Goal: Task Accomplishment & Management: Use online tool/utility

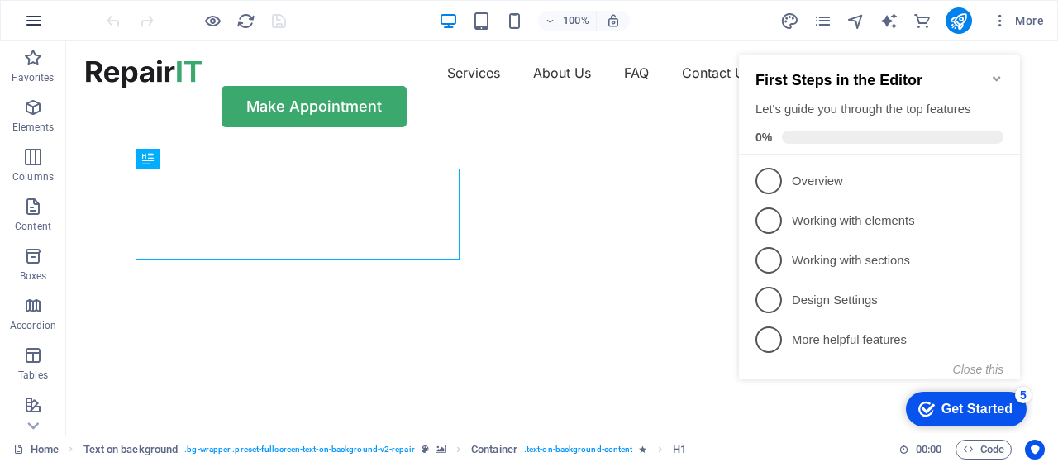
click at [34, 20] on icon "button" at bounding box center [34, 21] width 20 height 20
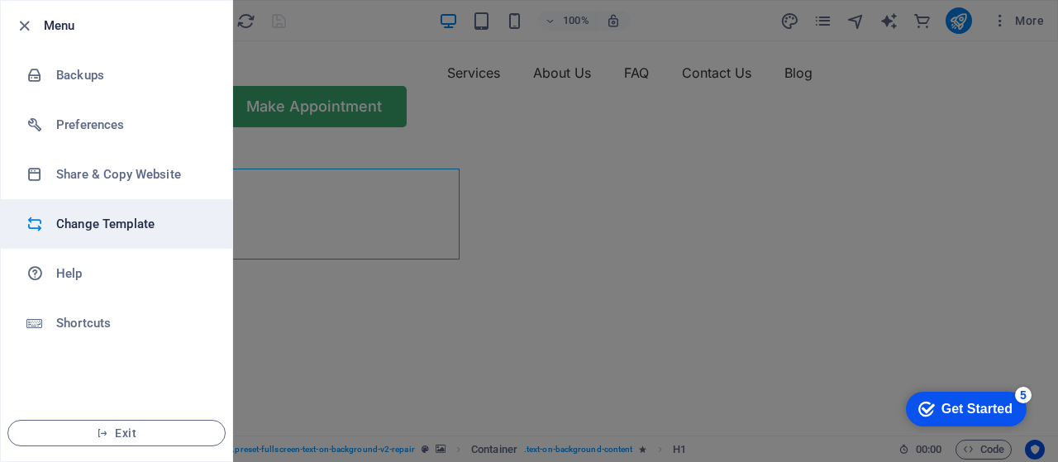
click at [104, 215] on h6 "Change Template" at bounding box center [132, 224] width 153 height 20
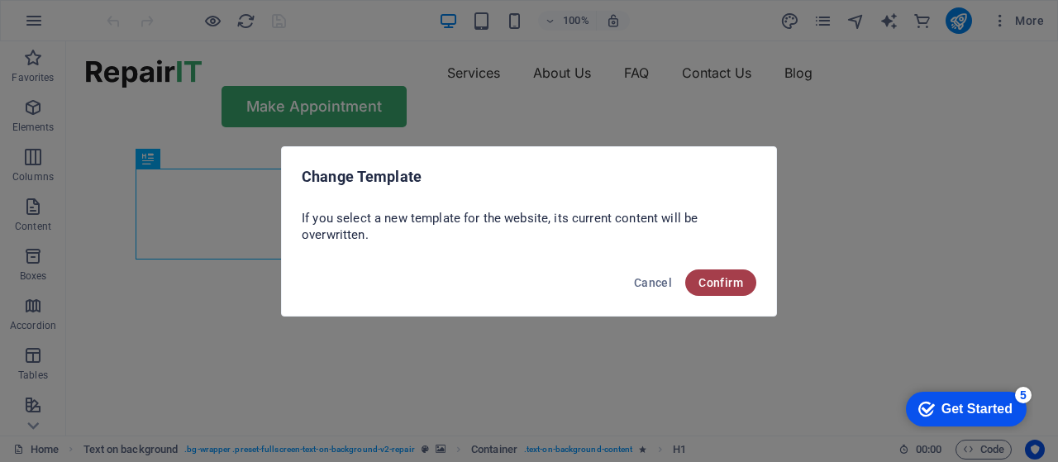
click at [718, 270] on button "Confirm" at bounding box center [720, 283] width 71 height 26
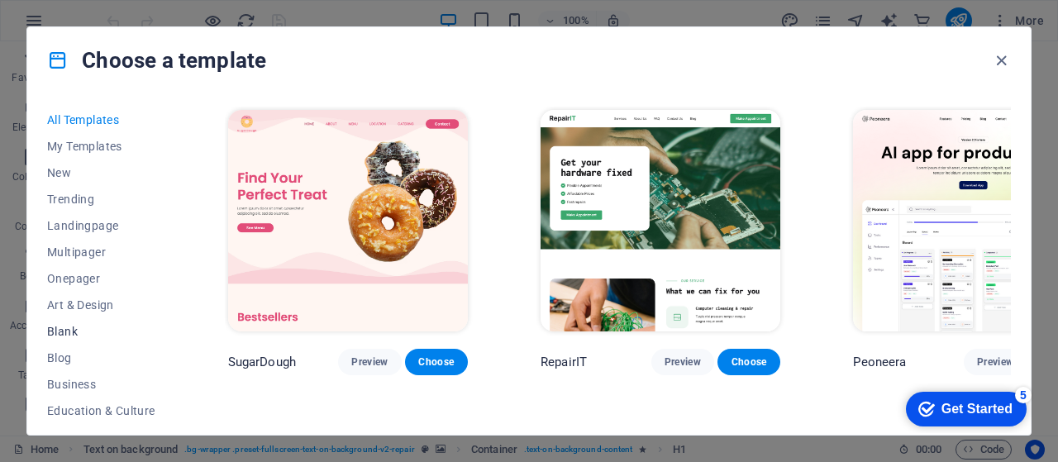
click at [77, 331] on span "Blank" at bounding box center [101, 331] width 108 height 13
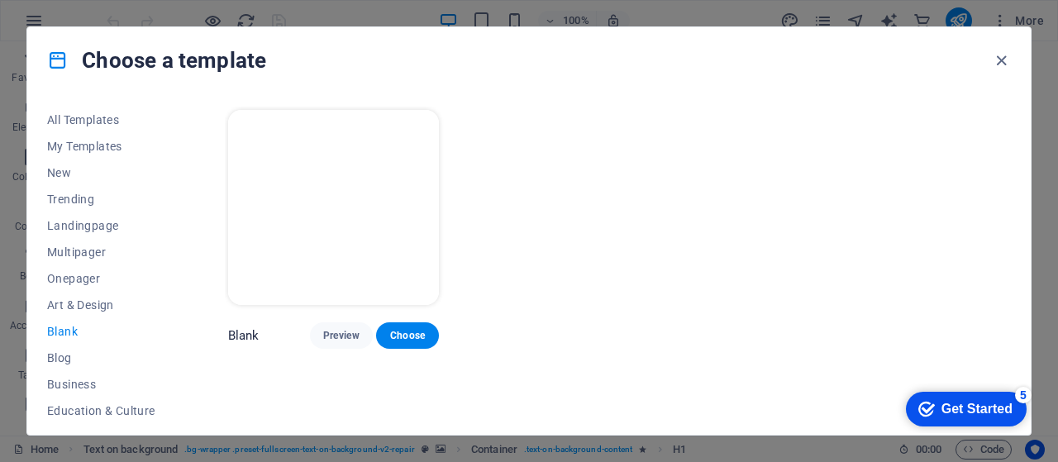
click at [338, 277] on img at bounding box center [334, 207] width 212 height 195
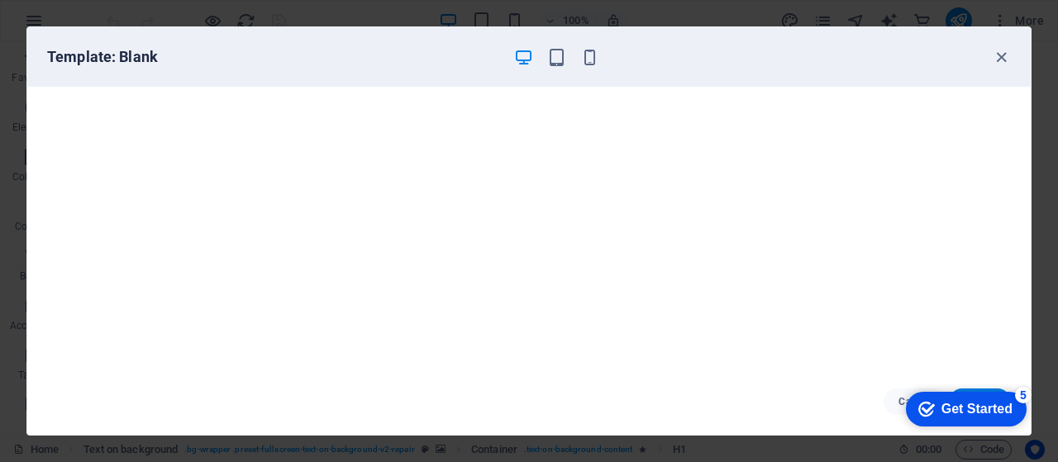
scroll to position [4, 0]
click at [892, 403] on button "Cancel" at bounding box center [915, 402] width 62 height 26
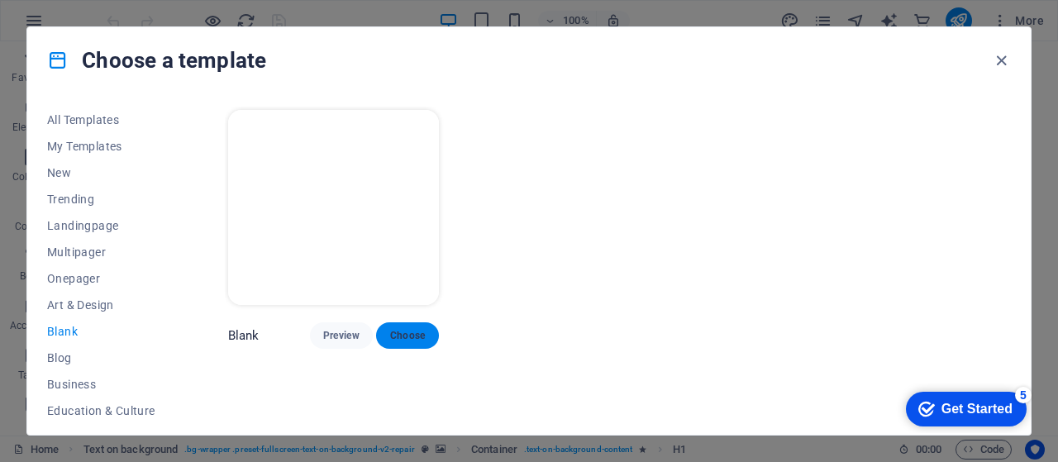
click at [420, 332] on span "Choose" at bounding box center [407, 335] width 36 height 13
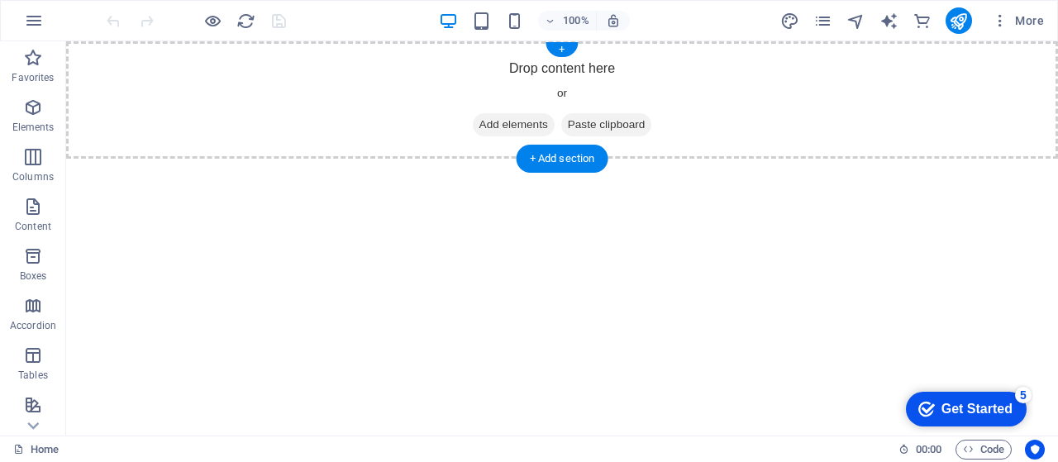
click at [522, 124] on span "Add elements" at bounding box center [514, 124] width 82 height 23
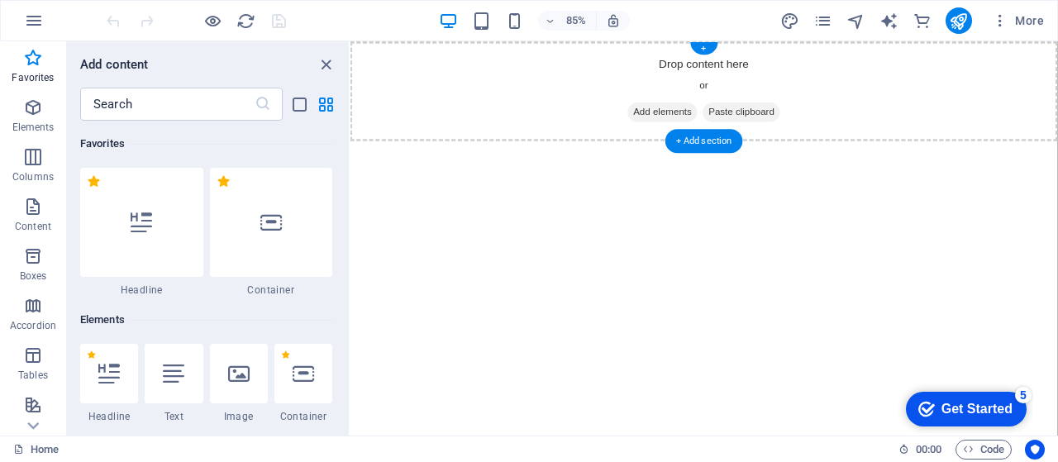
click at [535, 53] on div "Drop content here or Add elements Paste clipboard" at bounding box center [767, 99] width 833 height 117
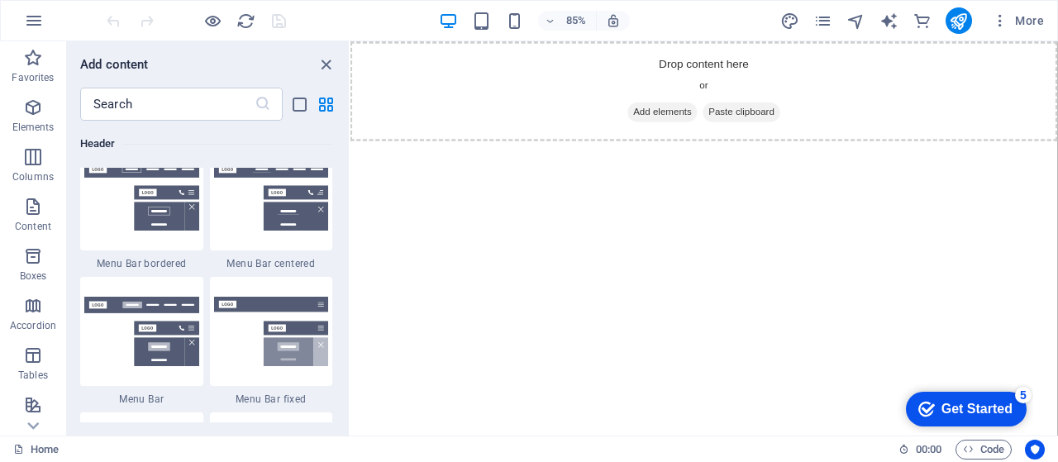
scroll to position [9844, 0]
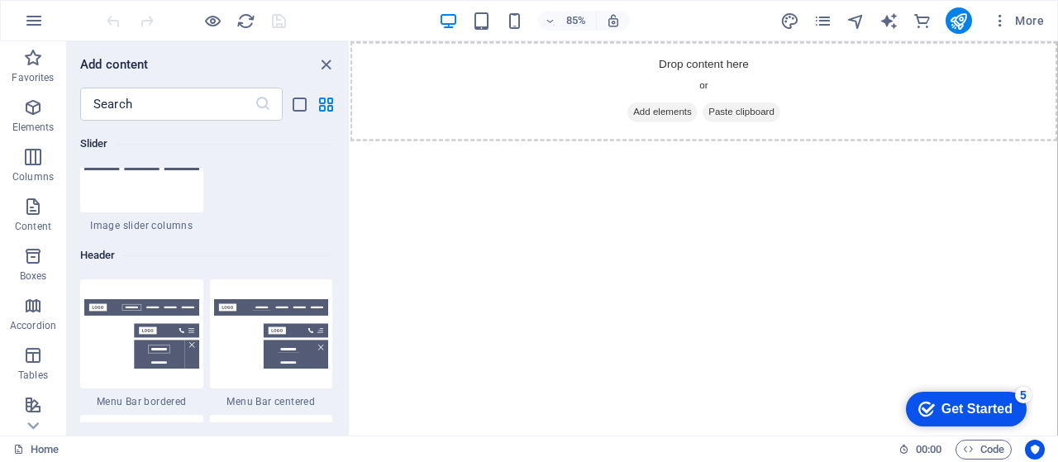
drag, startPoint x: 346, startPoint y: 132, endPoint x: 17, endPoint y: 315, distance: 376.4
click at [245, 342] on img at bounding box center [271, 333] width 115 height 69
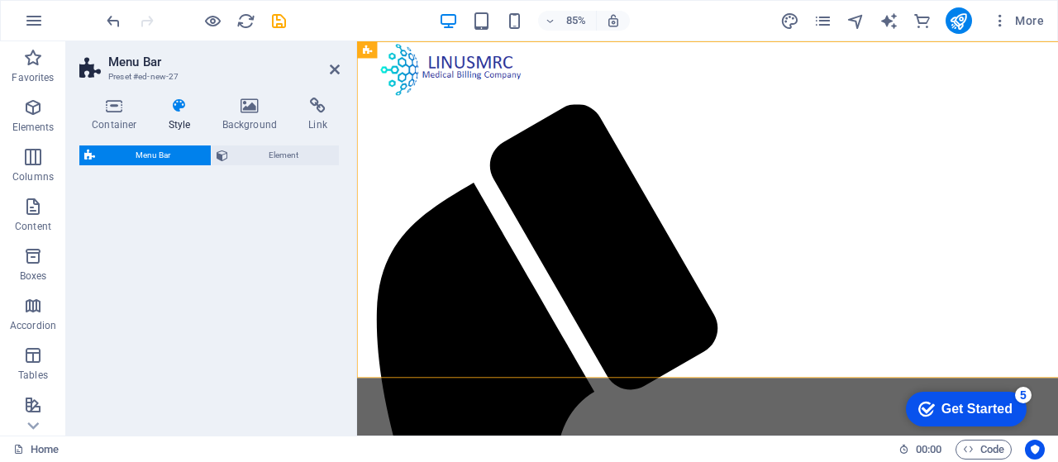
select select "rem"
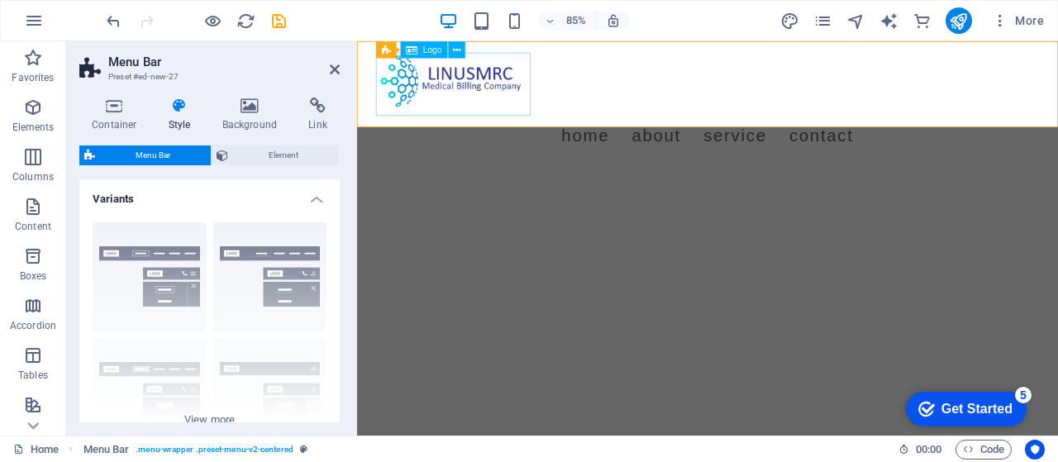
click at [463, 88] on div at bounding box center [769, 92] width 780 height 74
select select "px"
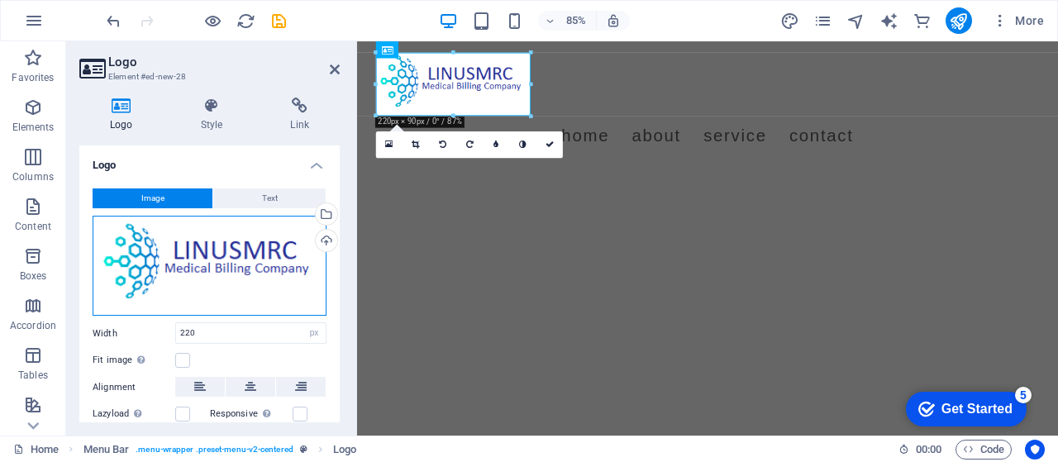
click at [242, 268] on div "Drag files here, click to choose files or select files from Files or our free s…" at bounding box center [210, 266] width 234 height 101
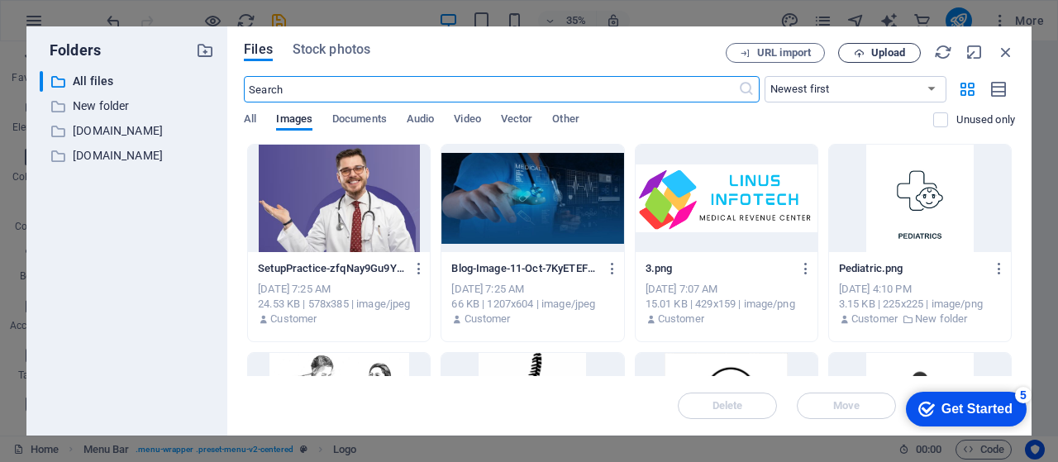
click at [876, 52] on span "Upload" at bounding box center [888, 53] width 34 height 10
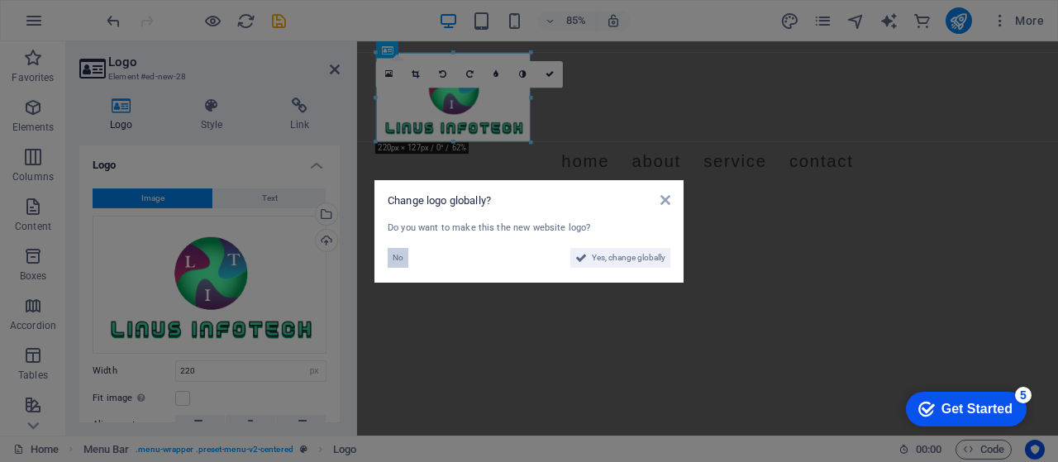
click at [398, 256] on span "No" at bounding box center [398, 258] width 11 height 20
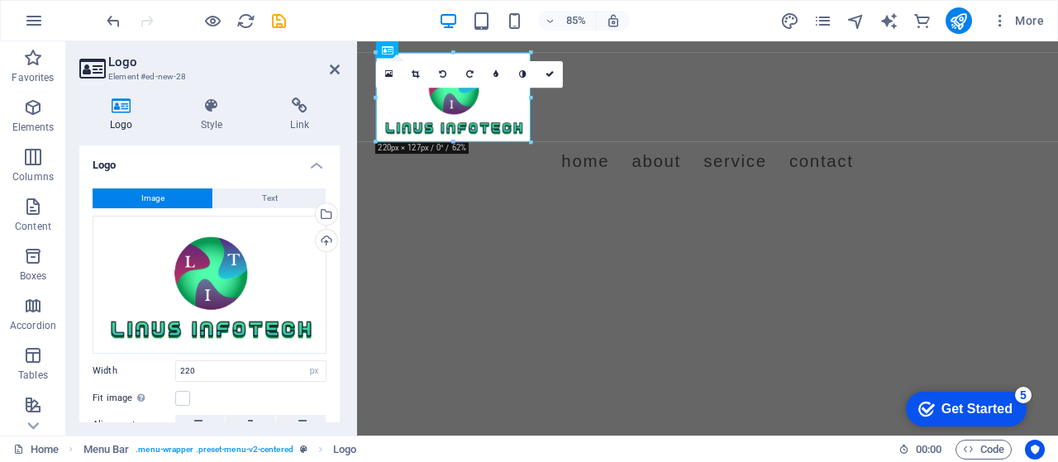
click at [501, 219] on html "Skip to main content Menu Home About Service Contact" at bounding box center [769, 130] width 825 height 178
click at [661, 191] on html "Skip to main content Menu Home About Service Contact" at bounding box center [769, 130] width 825 height 178
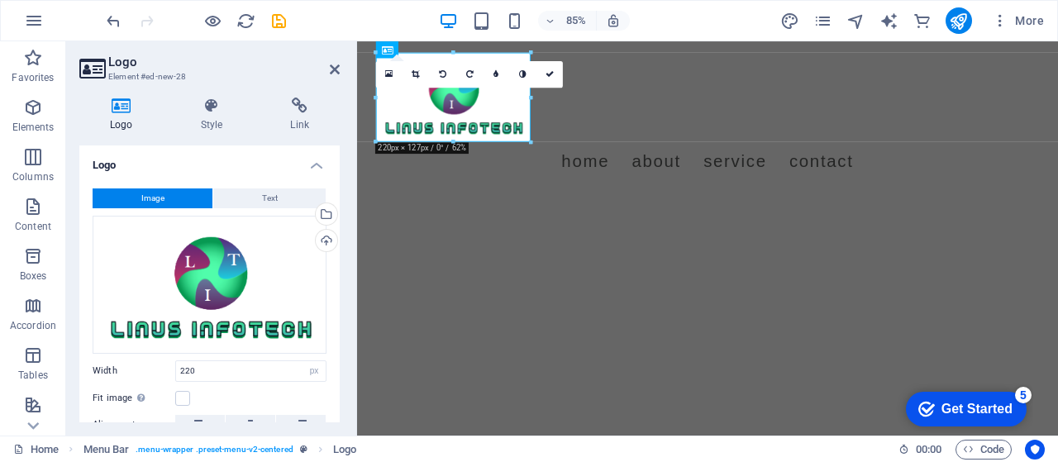
click at [661, 191] on html "Skip to main content Menu Home About Service Contact" at bounding box center [769, 130] width 825 height 178
click at [661, 189] on html "Skip to main content Menu Home About Service Contact" at bounding box center [769, 130] width 825 height 178
click at [545, 68] on link at bounding box center [550, 74] width 26 height 26
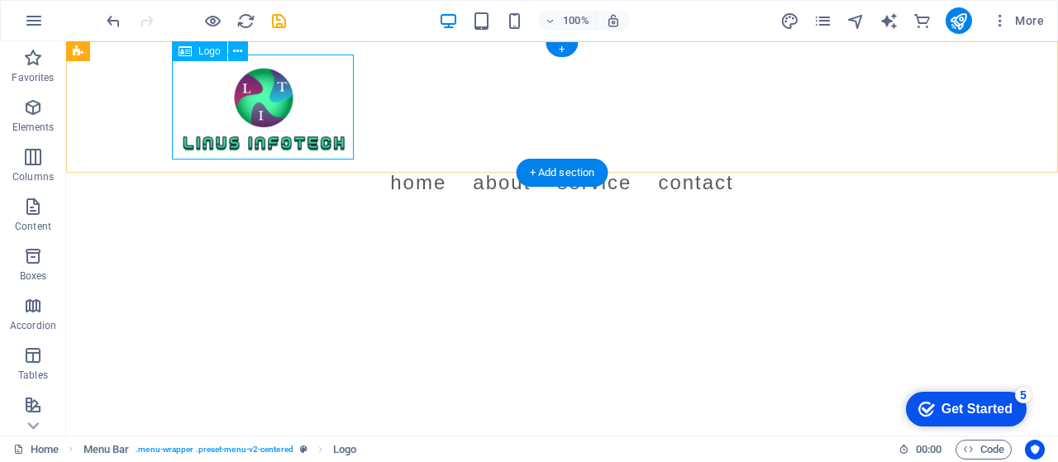
click at [258, 132] on div at bounding box center [562, 107] width 780 height 105
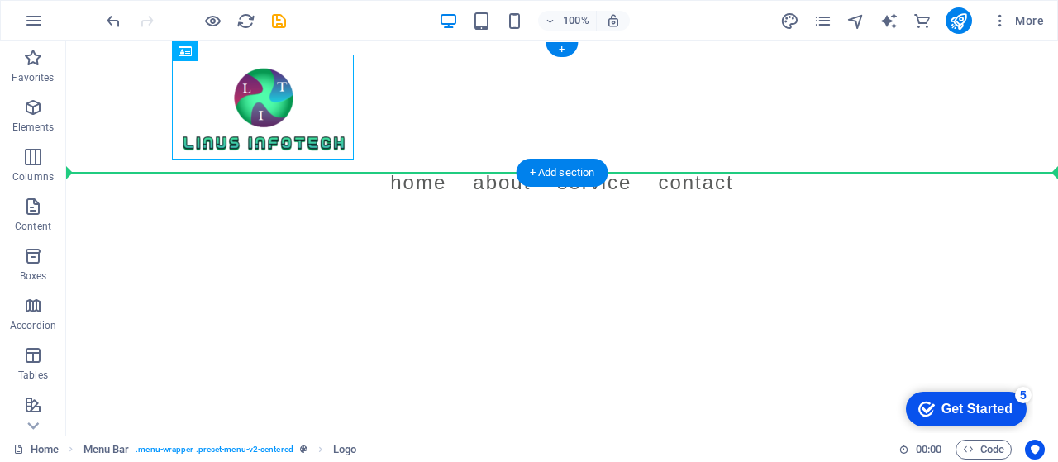
drag, startPoint x: 258, startPoint y: 132, endPoint x: 110, endPoint y: 117, distance: 148.8
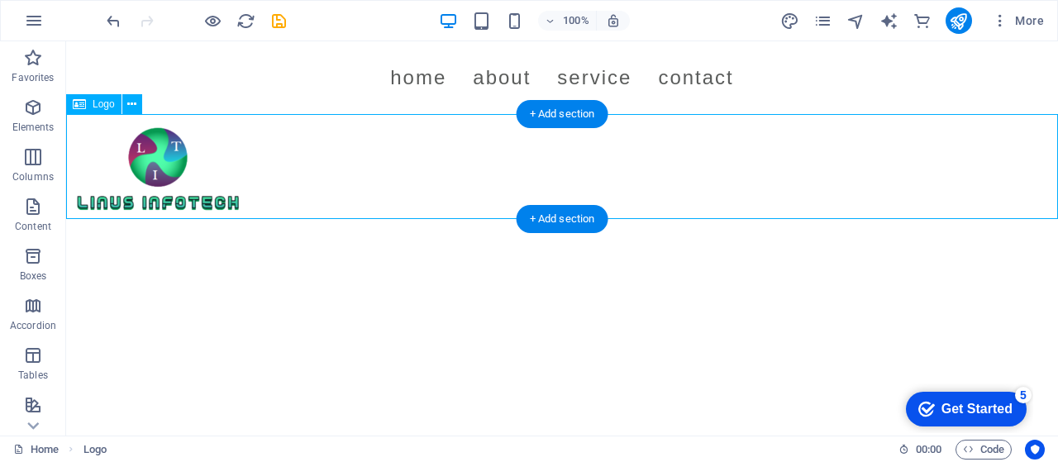
click at [154, 208] on div at bounding box center [562, 166] width 992 height 105
click at [155, 158] on div at bounding box center [562, 166] width 992 height 105
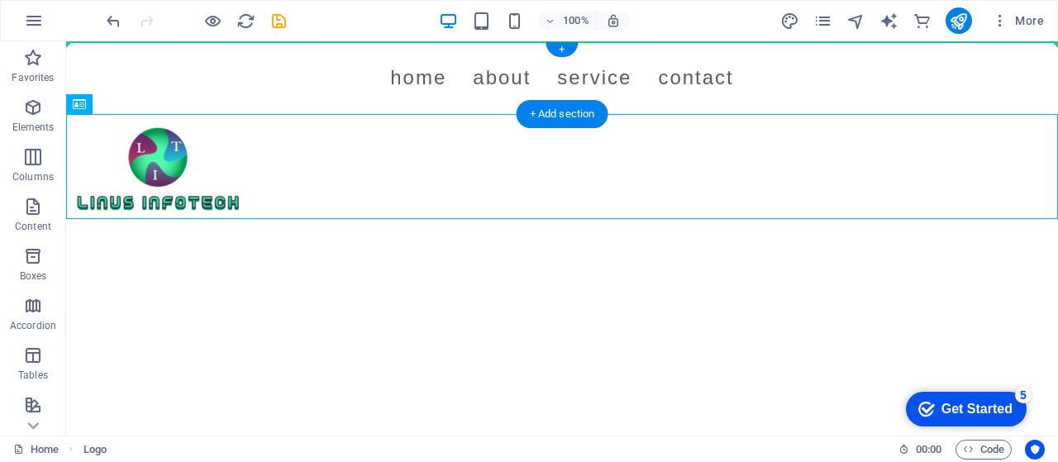
drag, startPoint x: 155, startPoint y: 157, endPoint x: 118, endPoint y: 63, distance: 101.0
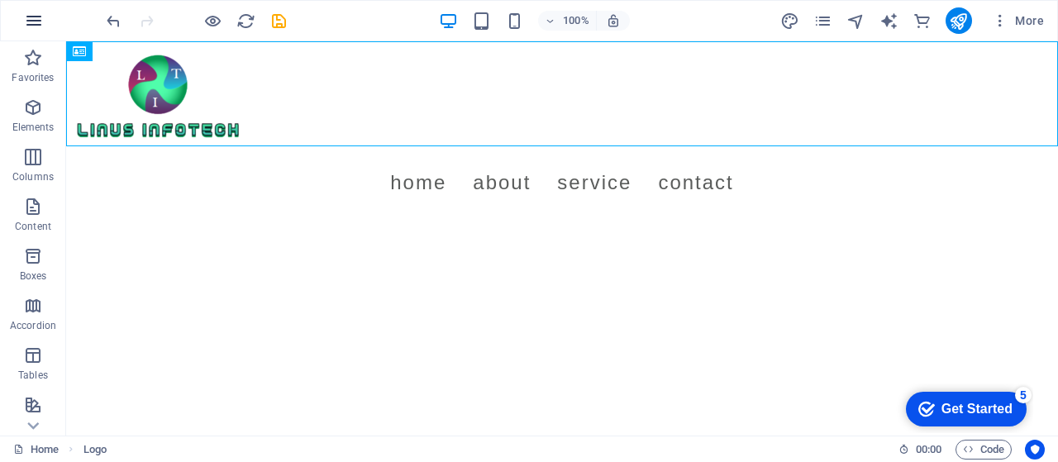
click at [30, 16] on icon "button" at bounding box center [34, 21] width 20 height 20
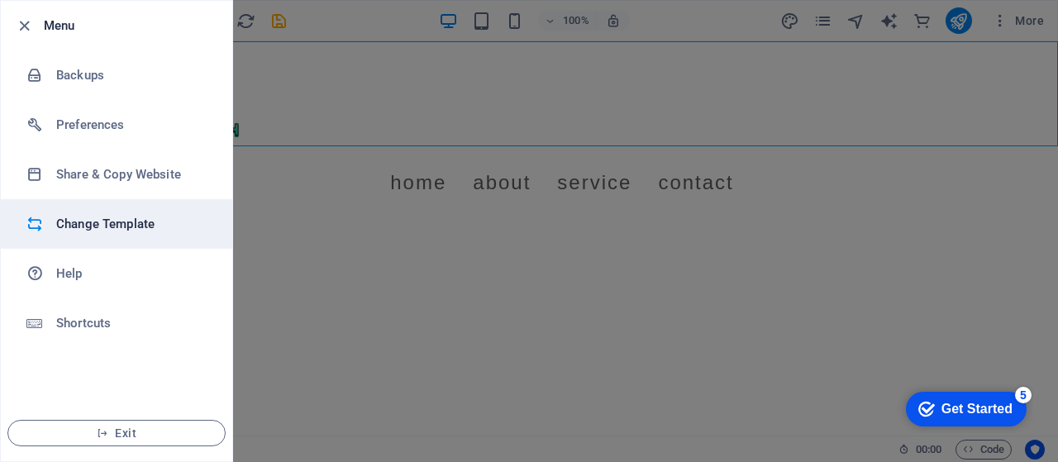
click at [105, 226] on h6 "Change Template" at bounding box center [132, 224] width 153 height 20
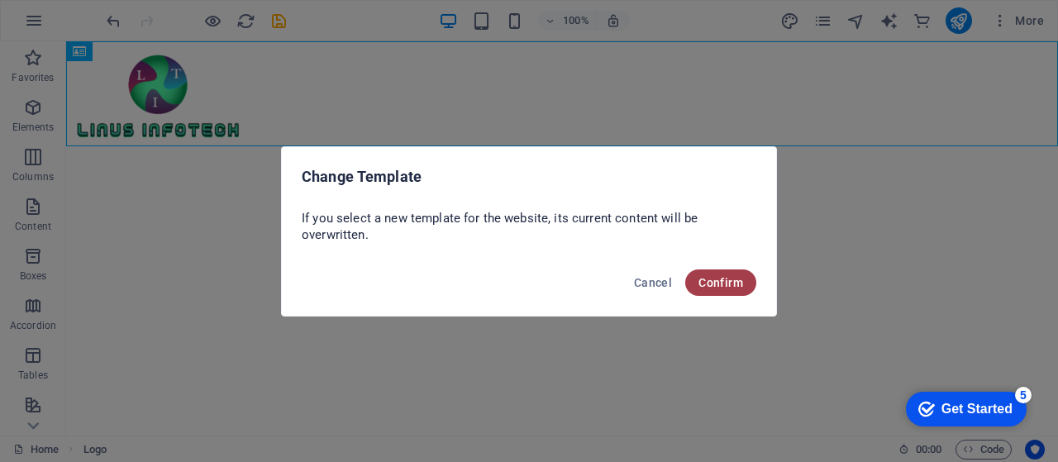
click at [728, 280] on span "Confirm" at bounding box center [721, 282] width 45 height 13
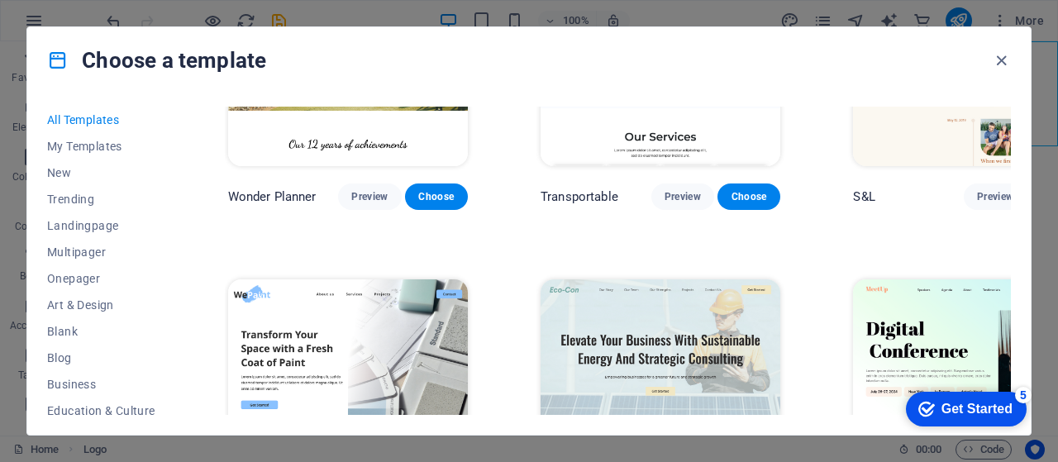
scroll to position [1269, 0]
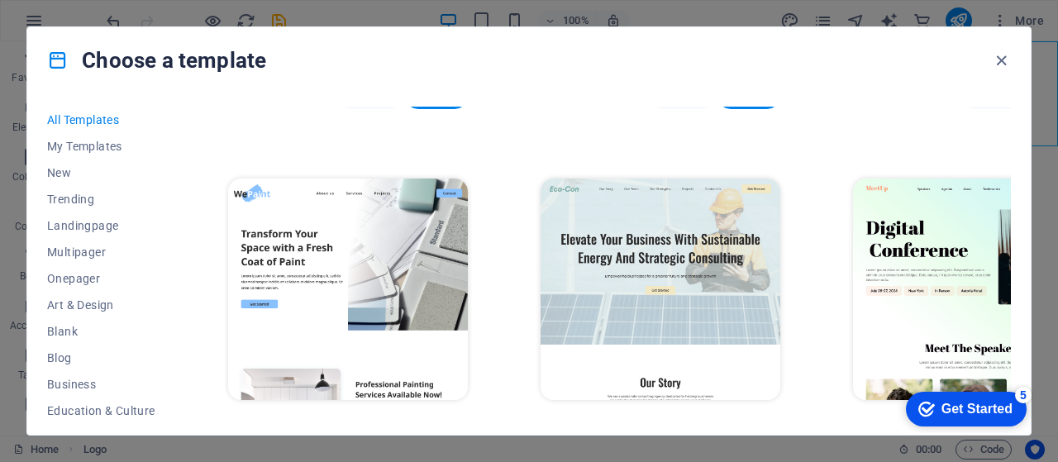
click at [351, 424] on span "Preview" at bounding box center [369, 430] width 36 height 13
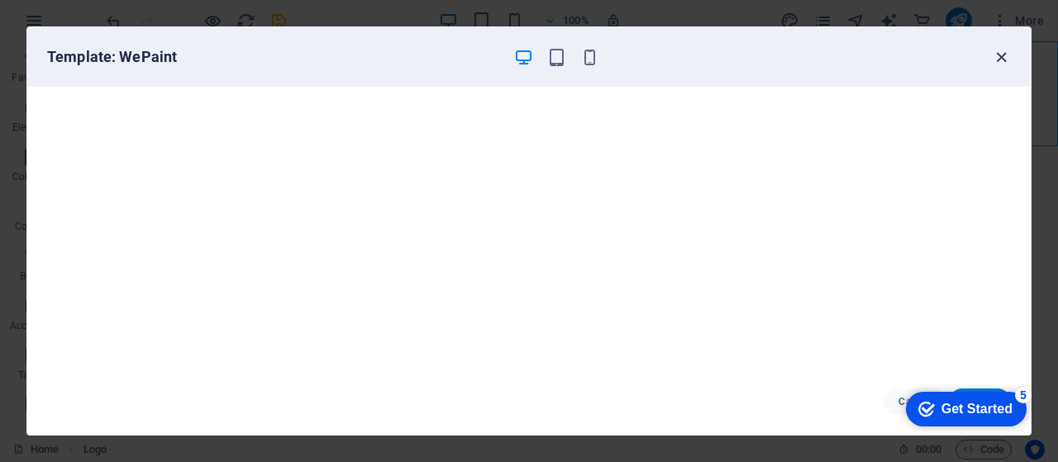
click at [1000, 62] on icon "button" at bounding box center [1001, 57] width 19 height 19
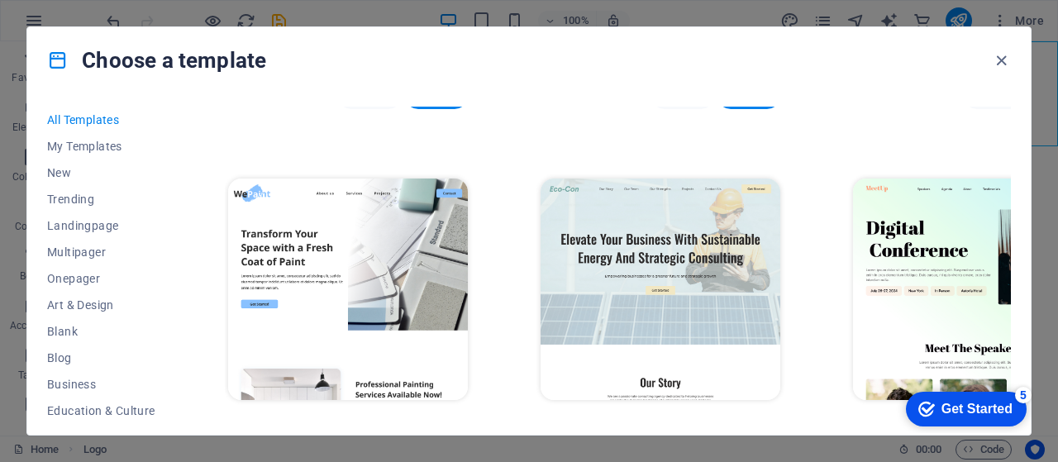
drag, startPoint x: 1011, startPoint y: 132, endPoint x: 1009, endPoint y: 107, distance: 24.9
click at [1009, 107] on div "All Templates My Templates New Trending Landingpage Multipager Onepager Art & D…" at bounding box center [529, 263] width 1004 height 341
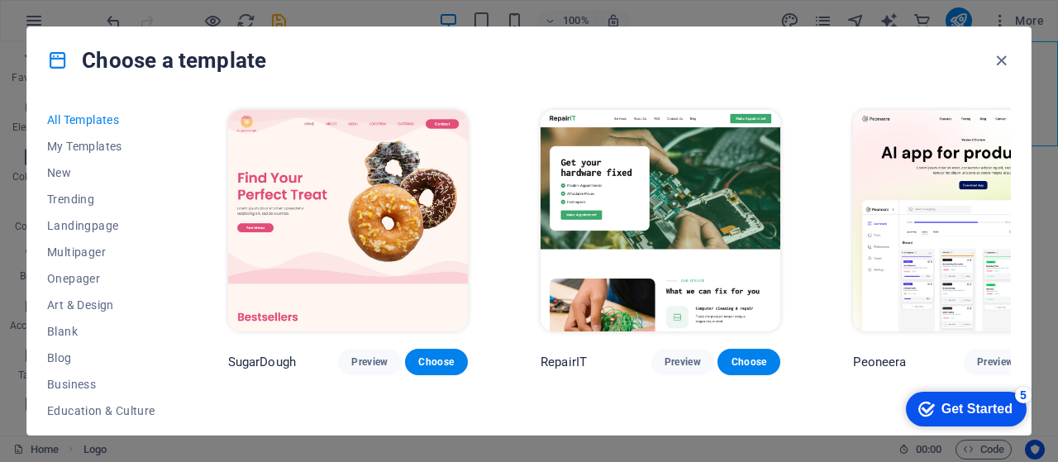
click at [561, 218] on img at bounding box center [661, 221] width 240 height 222
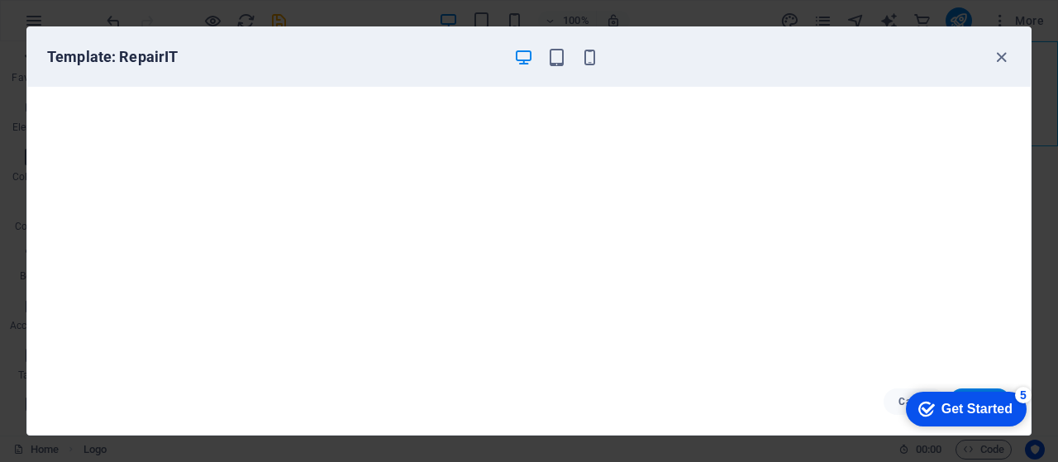
click div "checkmark Get Started 5 First Steps in the Editor Let's guide you through the t…"
click at [997, 53] on icon "button" at bounding box center [1001, 57] width 19 height 19
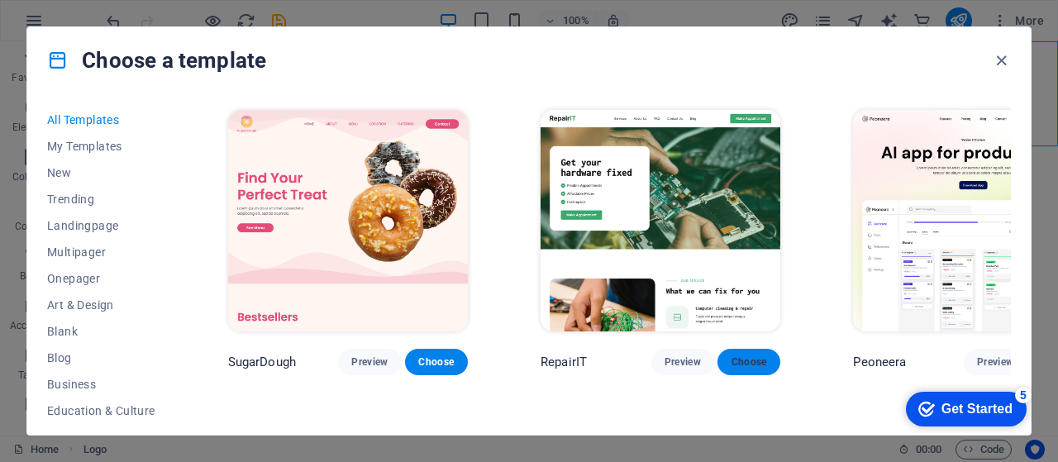
click at [731, 356] on span "Choose" at bounding box center [749, 362] width 36 height 13
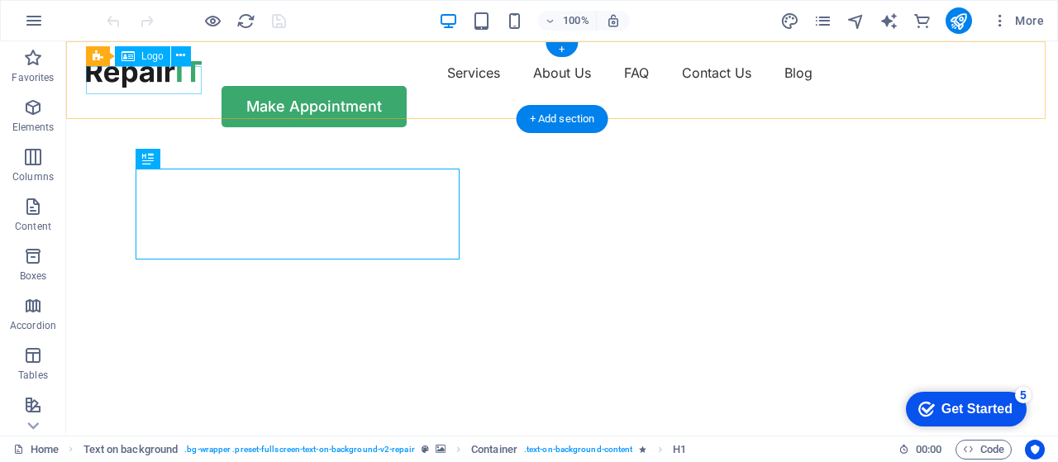
click at [103, 76] on div at bounding box center [144, 74] width 116 height 28
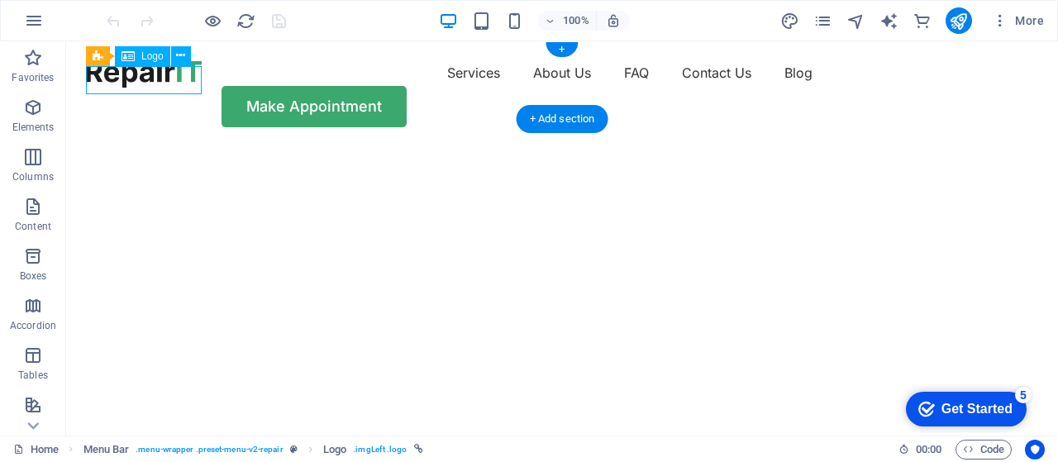
click at [103, 76] on div at bounding box center [144, 74] width 116 height 28
click at [147, 87] on div at bounding box center [144, 74] width 116 height 28
click at [147, 87] on div "Drag here to replace the existing content. Press “Ctrl” if you want to create a…" at bounding box center [562, 238] width 992 height 394
select select "px"
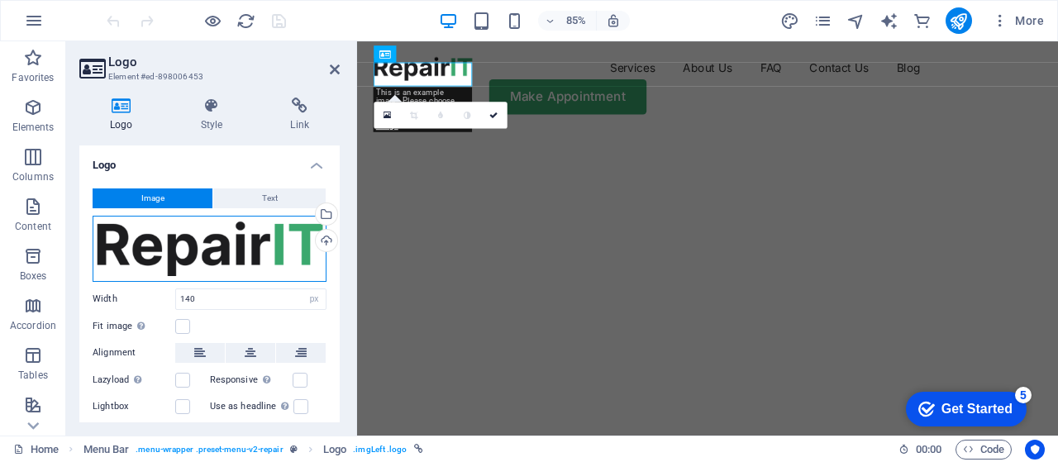
click at [224, 241] on div "Drag files here, click to choose files or select files from Files or our free s…" at bounding box center [210, 249] width 234 height 66
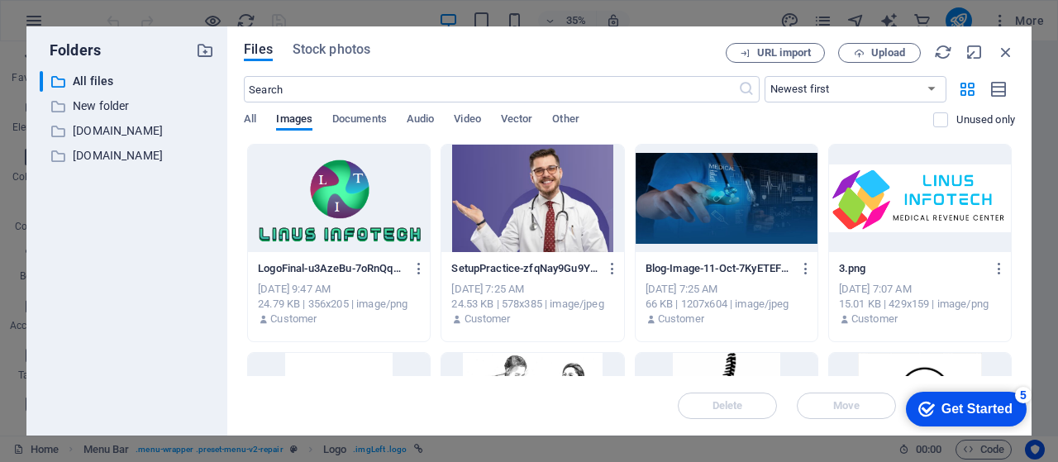
click at [330, 194] on div at bounding box center [339, 198] width 182 height 107
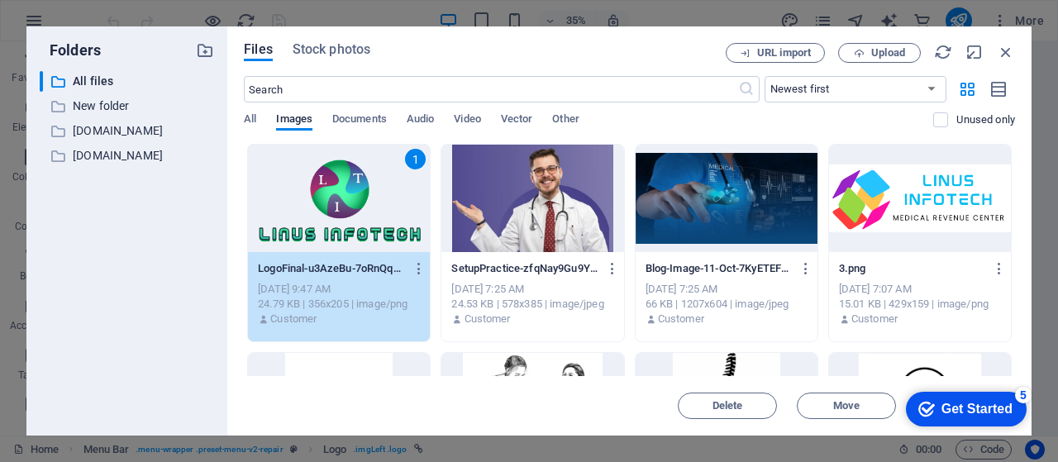
click at [341, 188] on div "1" at bounding box center [339, 198] width 182 height 107
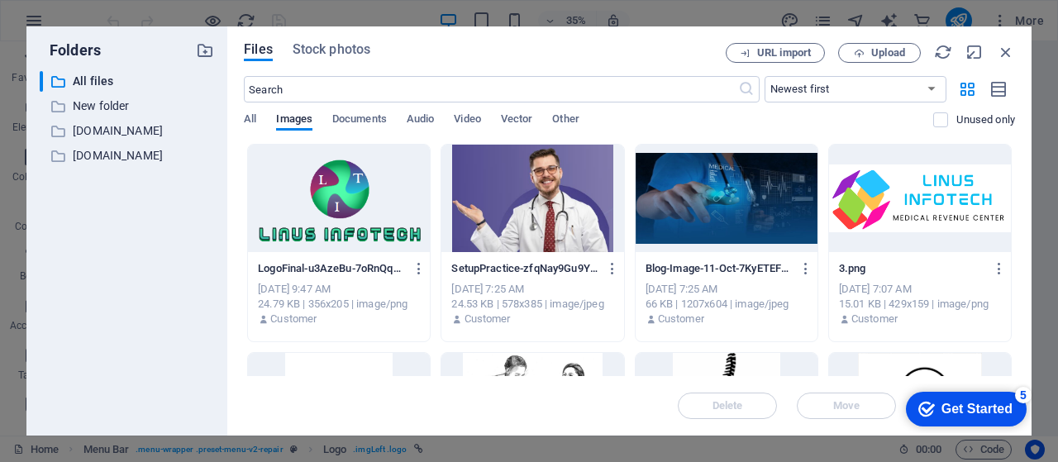
click at [341, 188] on div at bounding box center [339, 198] width 182 height 107
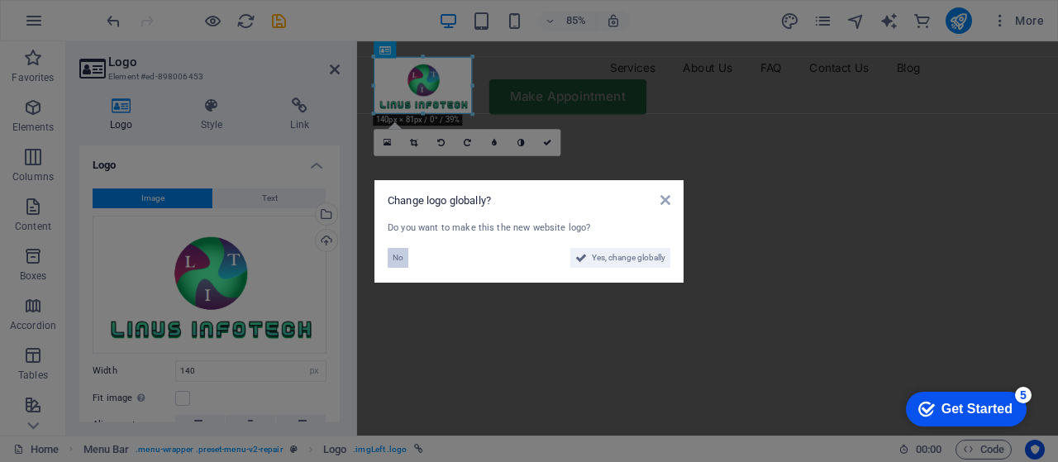
drag, startPoint x: 399, startPoint y: 253, endPoint x: 49, endPoint y: 250, distance: 350.6
click at [399, 253] on span "No" at bounding box center [398, 258] width 11 height 20
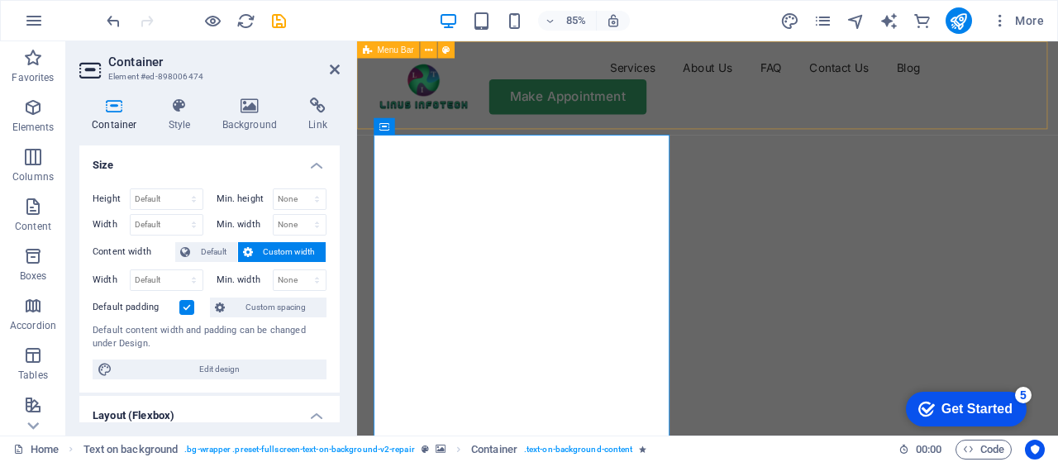
click at [604, 64] on div "Services About Us FAQ Contact Us Blog Make Appointment" at bounding box center [769, 93] width 825 height 104
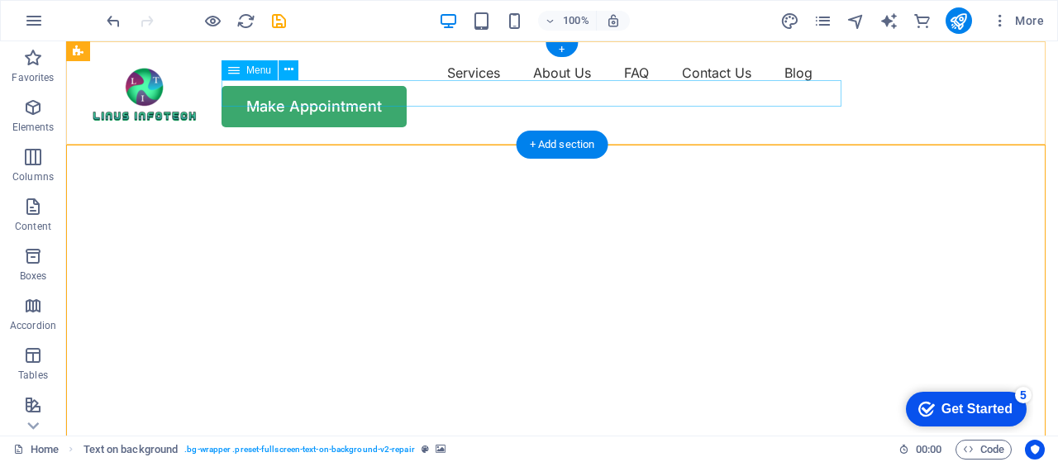
click at [386, 86] on nav "Services About Us FAQ Contact Us Blog" at bounding box center [562, 73] width 952 height 26
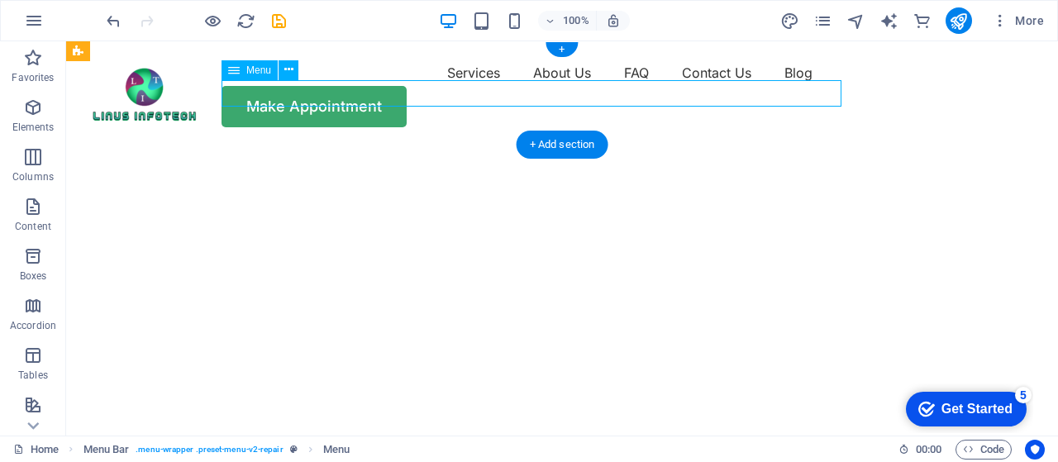
click at [386, 86] on nav "Services About Us FAQ Contact Us Blog" at bounding box center [562, 73] width 952 height 26
select select "1"
select select
